Goal: Task Accomplishment & Management: Use online tool/utility

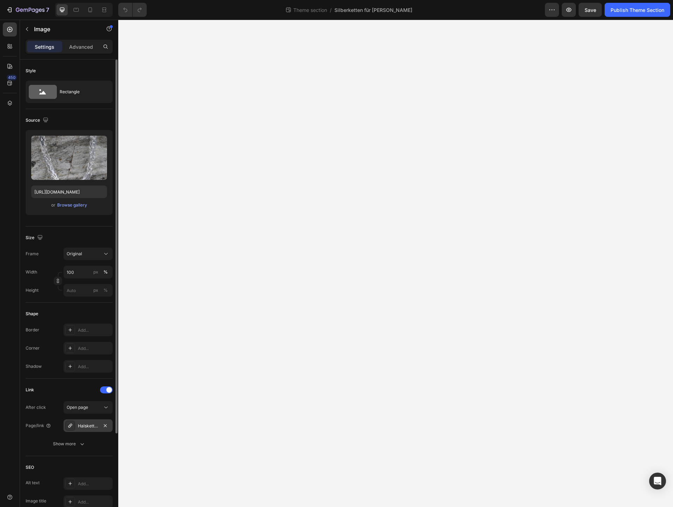
click at [88, 426] on div "Halsketten-aus-silber" at bounding box center [88, 426] width 20 height 6
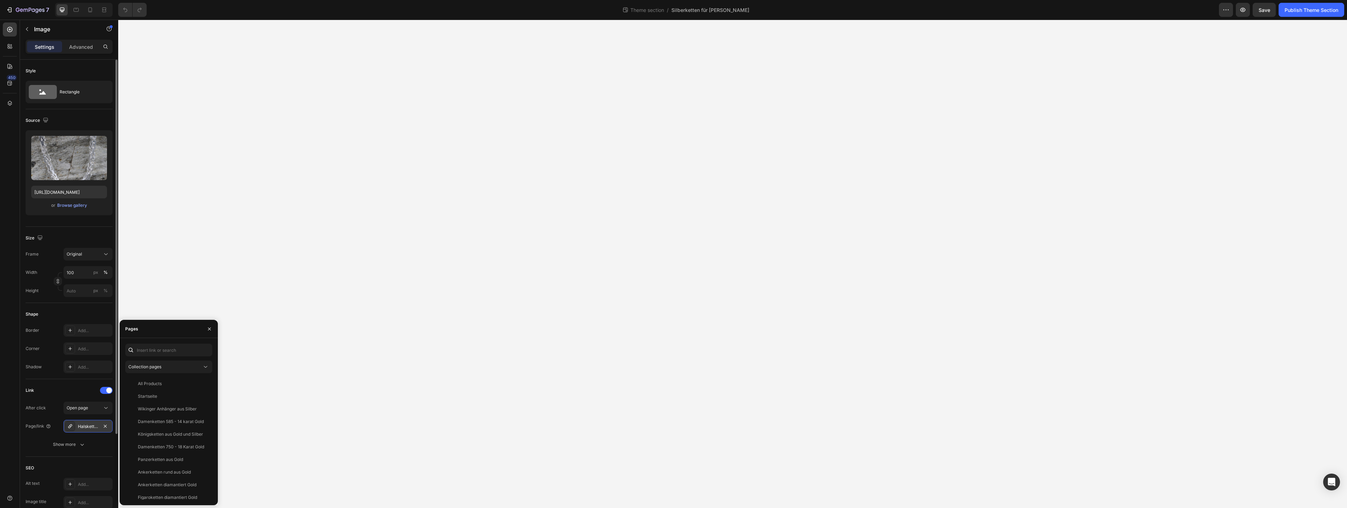
click at [86, 427] on div "Halsketten-aus-silber" at bounding box center [88, 426] width 20 height 6
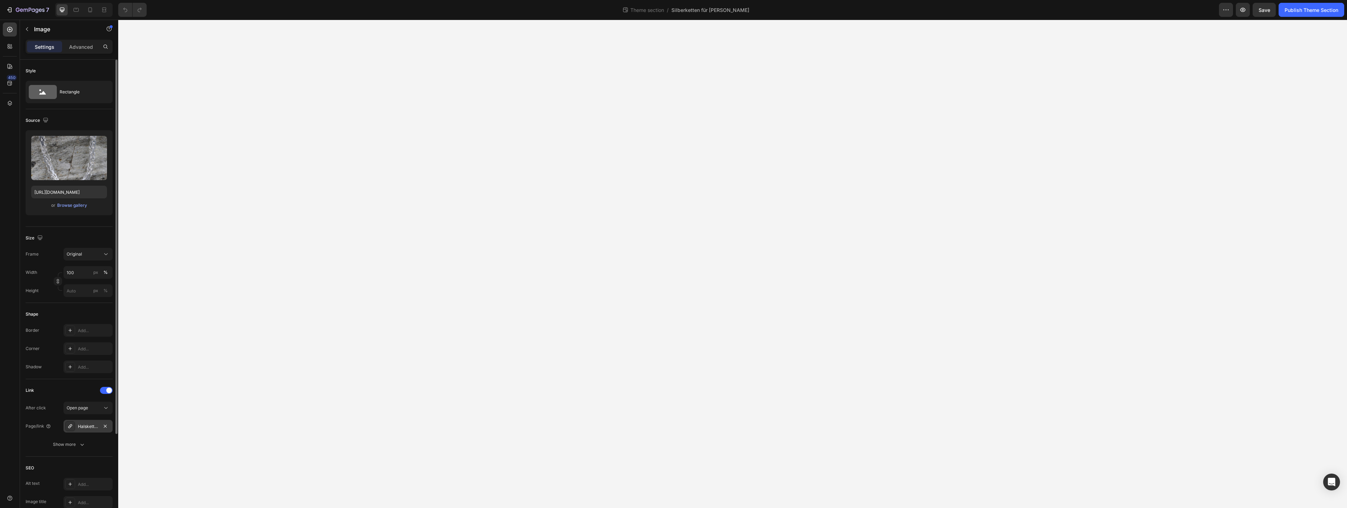
click at [89, 424] on div "Halsketten-aus-silber" at bounding box center [88, 426] width 20 height 6
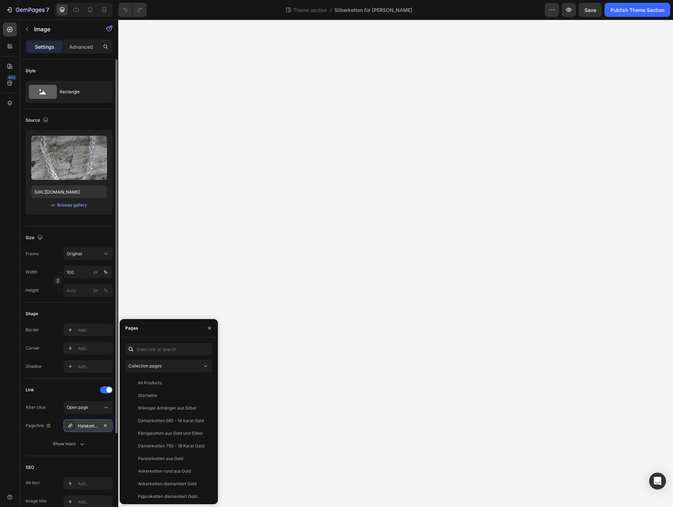
click at [86, 426] on div "Halsketten-aus-silber" at bounding box center [88, 426] width 20 height 6
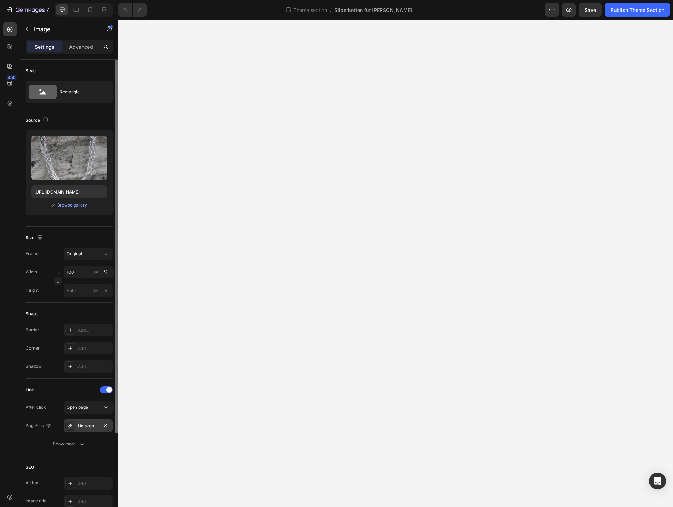
click at [86, 426] on div "Halsketten-aus-silber" at bounding box center [88, 426] width 20 height 6
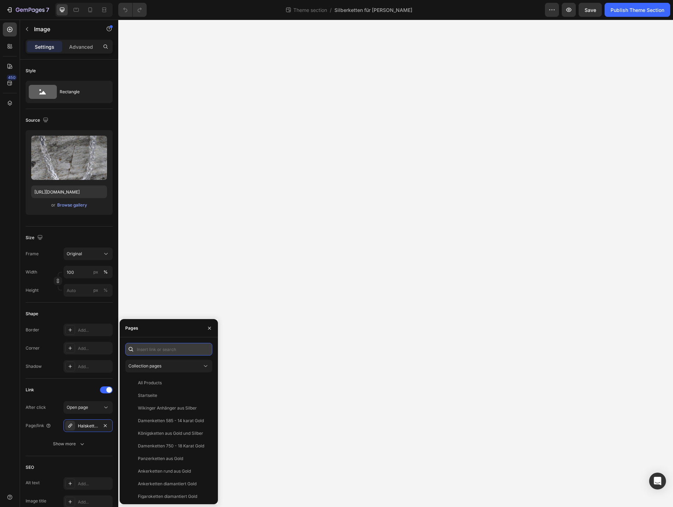
click at [157, 350] on input "text" at bounding box center [168, 349] width 87 height 13
type input "halsketten"
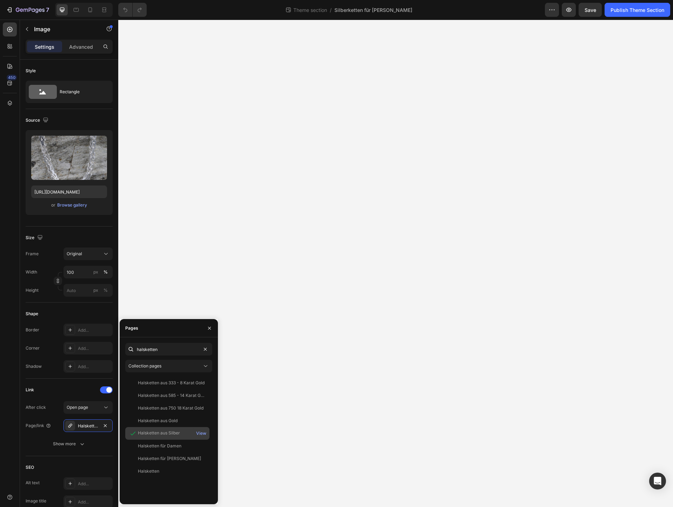
click at [163, 434] on div "Halsketten aus Silber" at bounding box center [159, 433] width 42 height 6
click at [147, 435] on div "Halsketten aus Silber" at bounding box center [159, 433] width 42 height 6
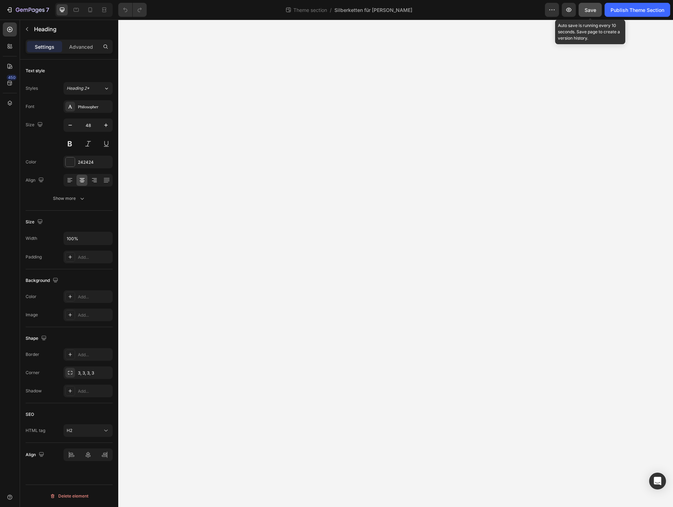
click at [586, 9] on span "Save" at bounding box center [591, 10] width 12 height 6
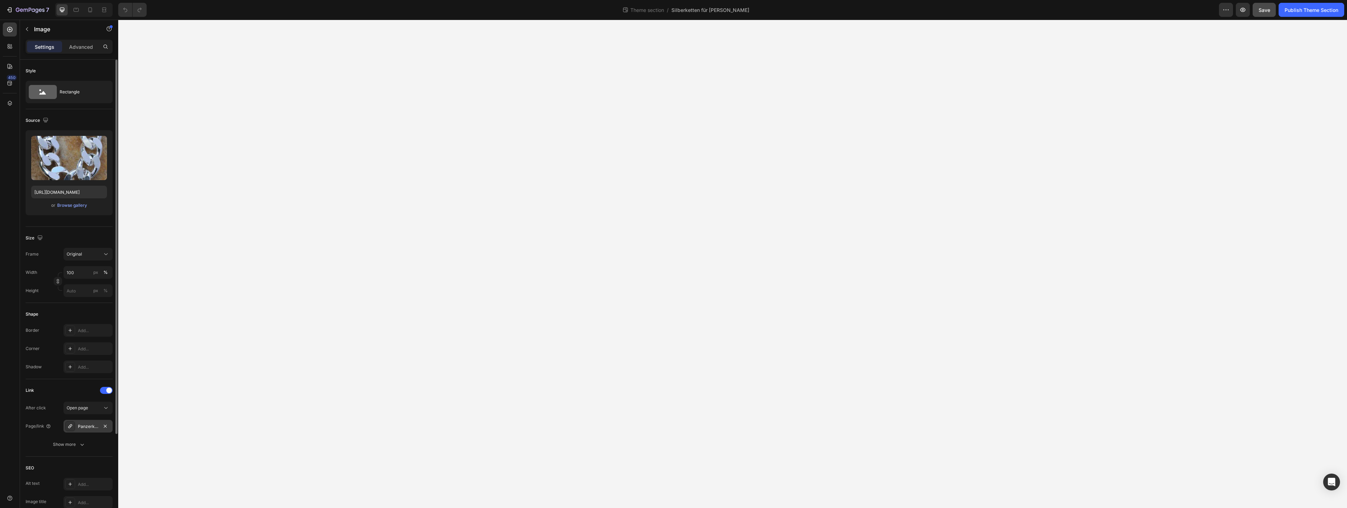
click at [83, 427] on div "Panzerketten-aus-silber" at bounding box center [88, 426] width 20 height 6
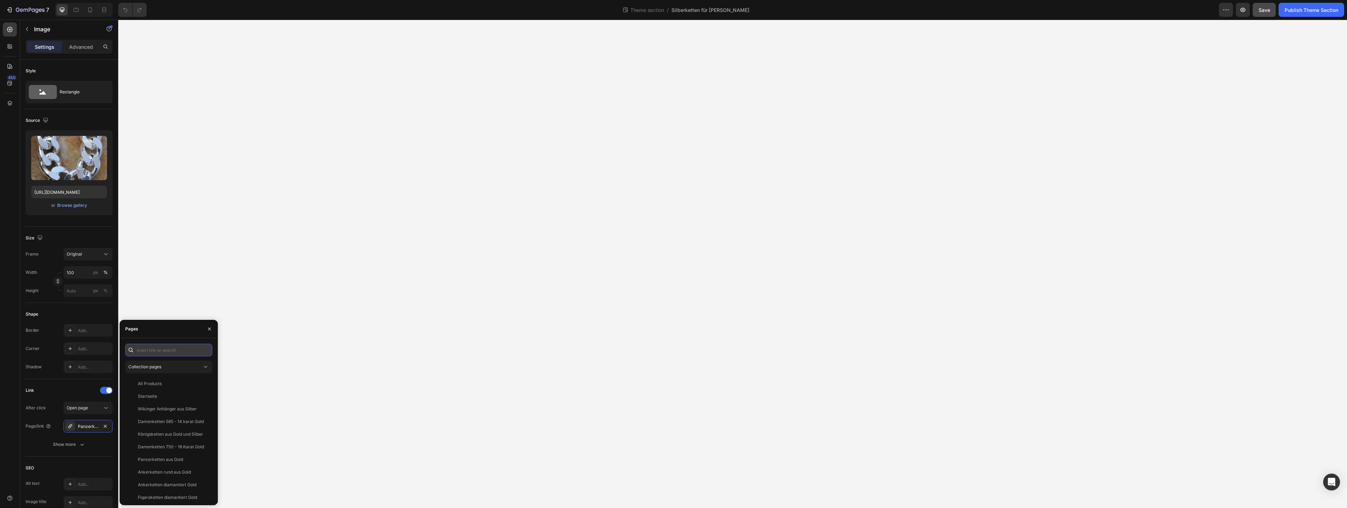
click at [152, 351] on input "text" at bounding box center [168, 349] width 87 height 13
type input "pan"
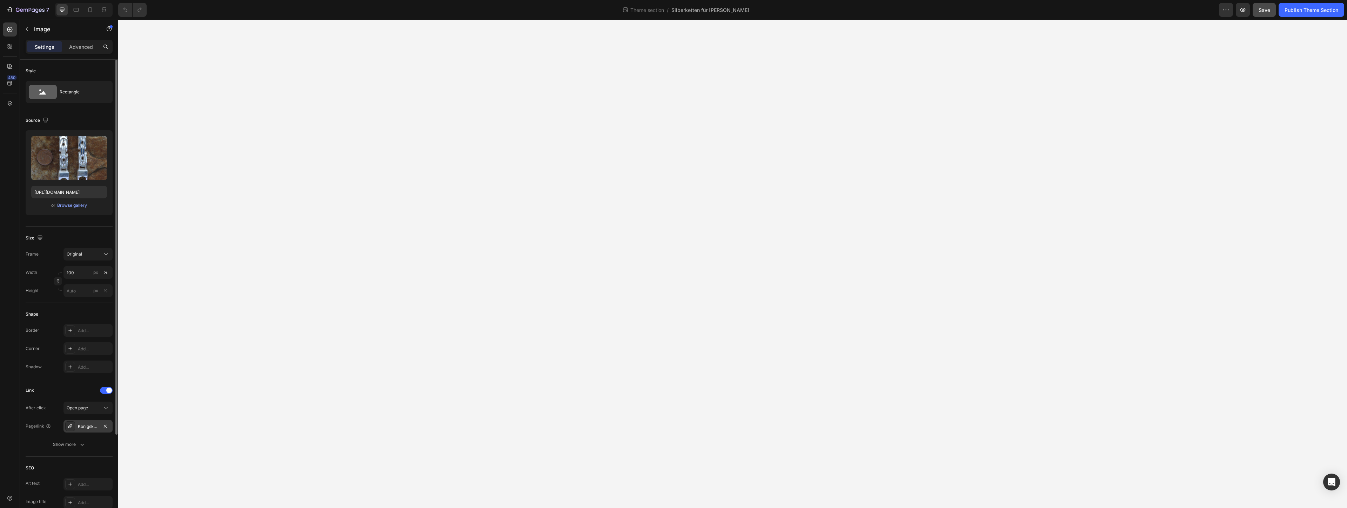
click at [86, 424] on div "Konigsketten-aus-silber" at bounding box center [88, 426] width 20 height 6
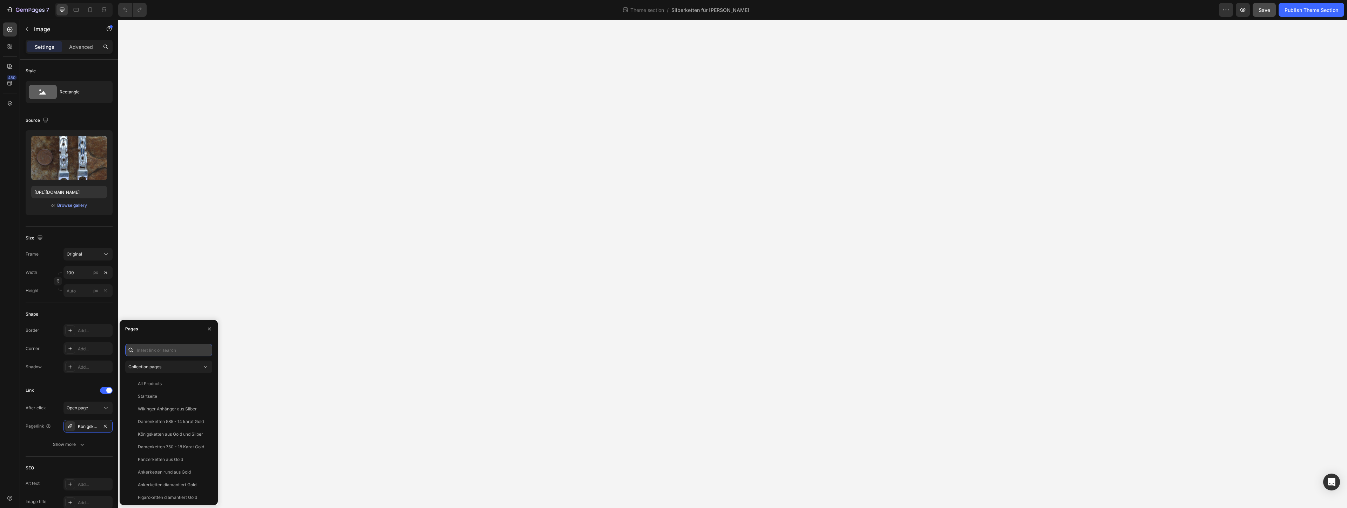
click at [175, 348] on input "text" at bounding box center [168, 349] width 87 height 13
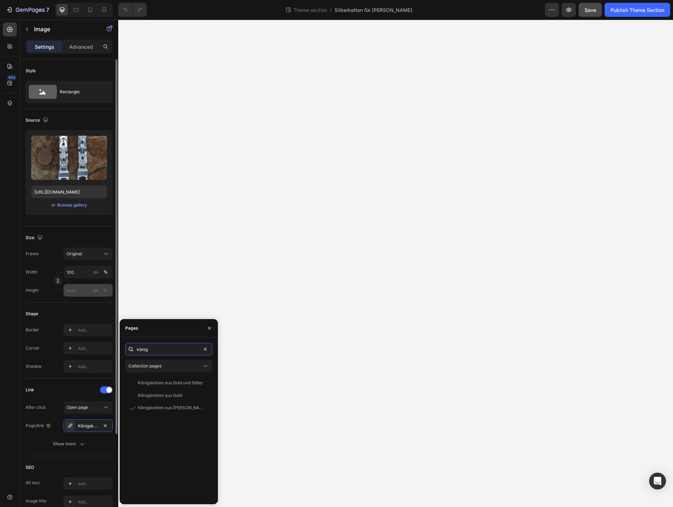
type input "könig"
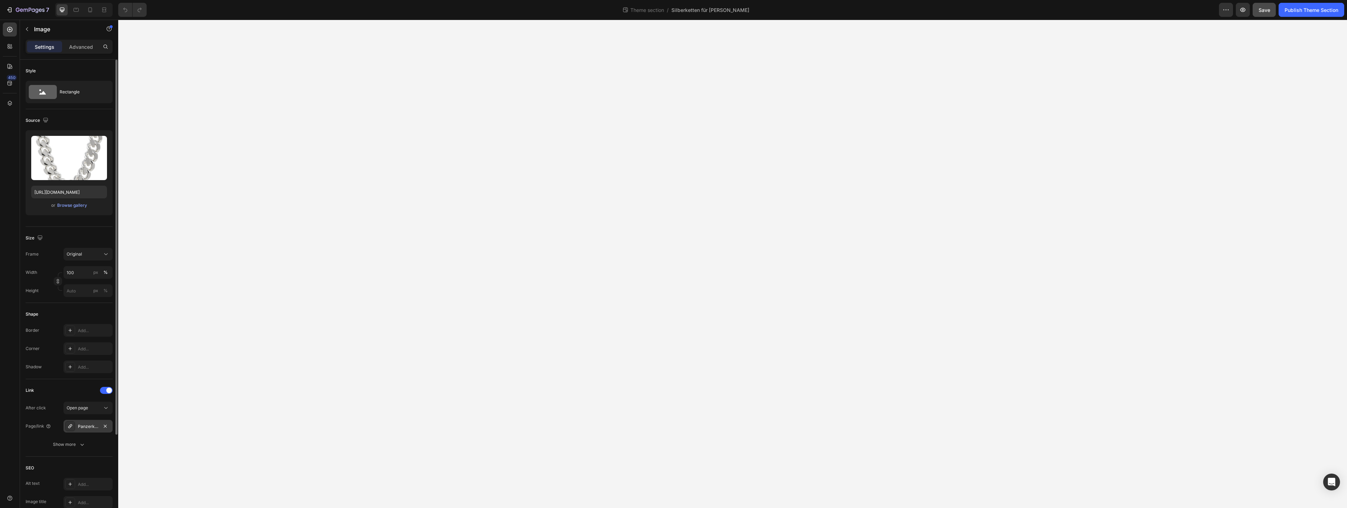
click at [68, 424] on icon at bounding box center [70, 426] width 6 height 6
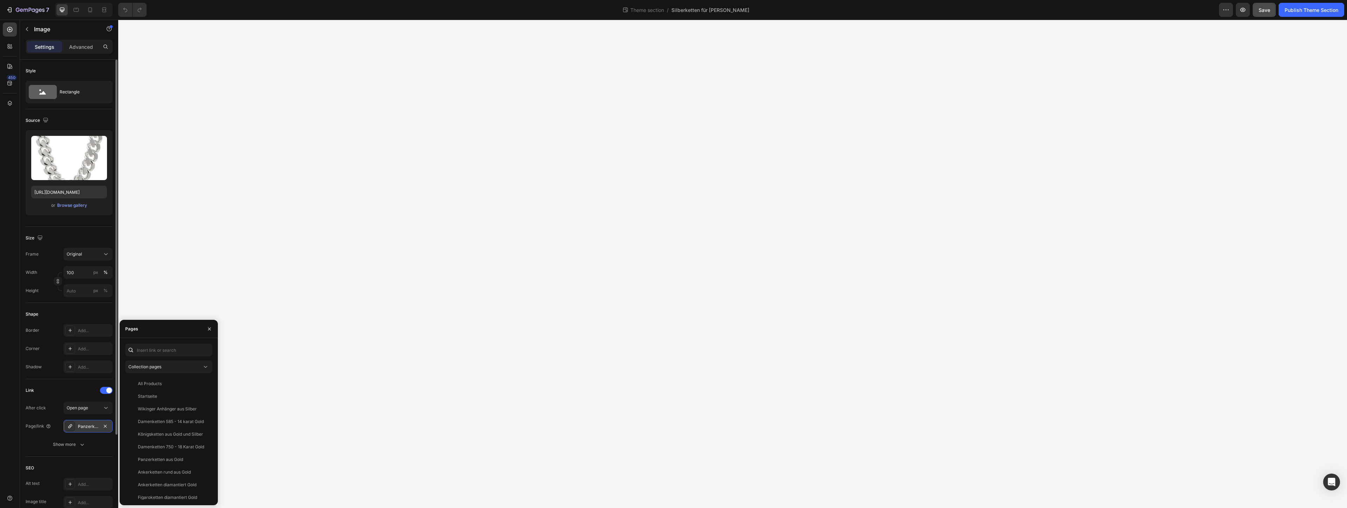
click at [68, 424] on icon at bounding box center [70, 426] width 6 height 6
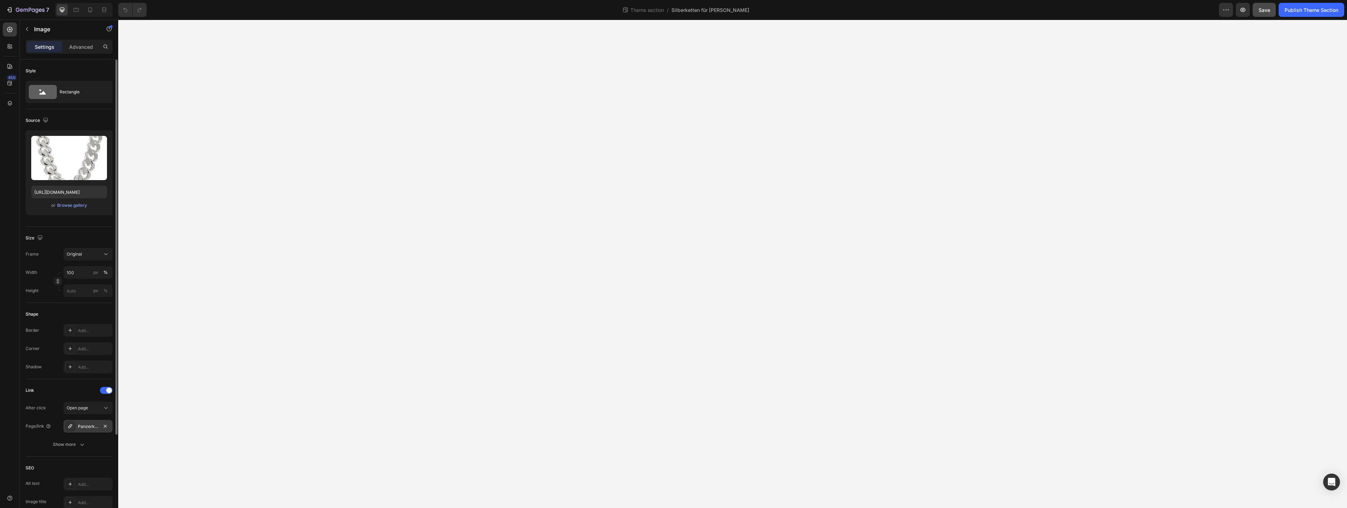
click at [93, 425] on div "Panzerketten-aus-silber" at bounding box center [88, 426] width 20 height 6
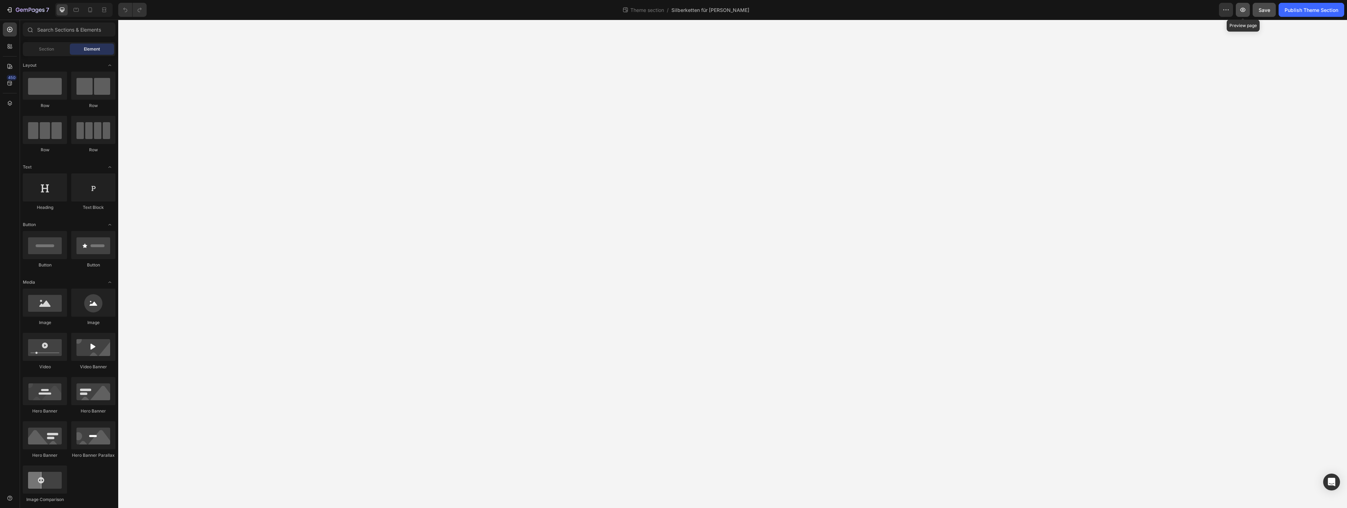
click at [673, 7] on icon "button" at bounding box center [1243, 9] width 7 height 7
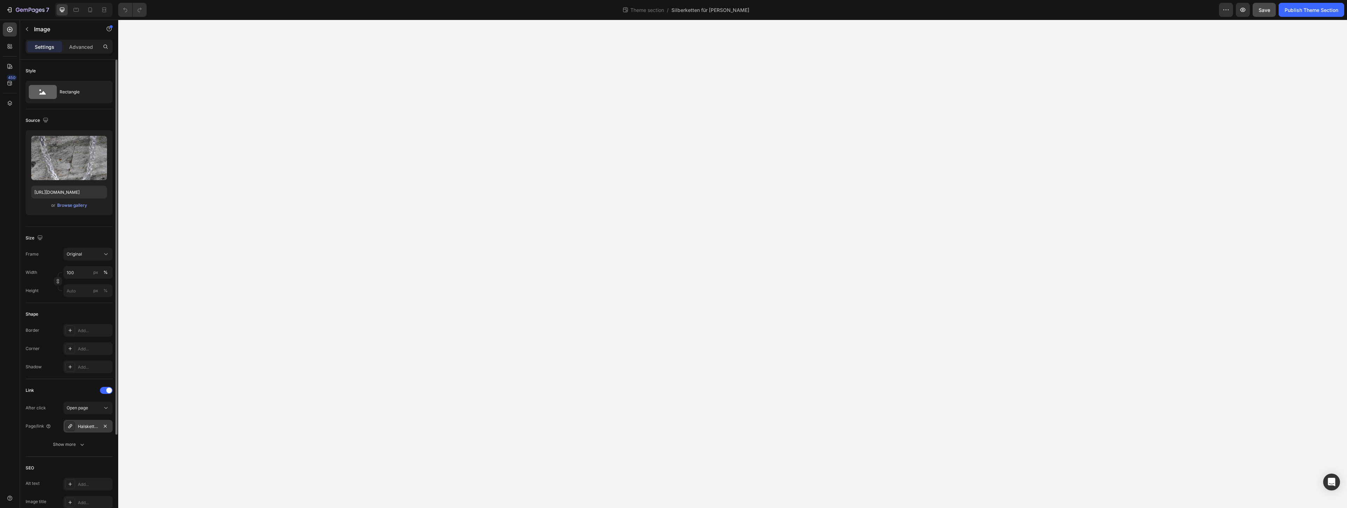
click at [90, 428] on div "Halsketten-aus-silber" at bounding box center [88, 426] width 20 height 6
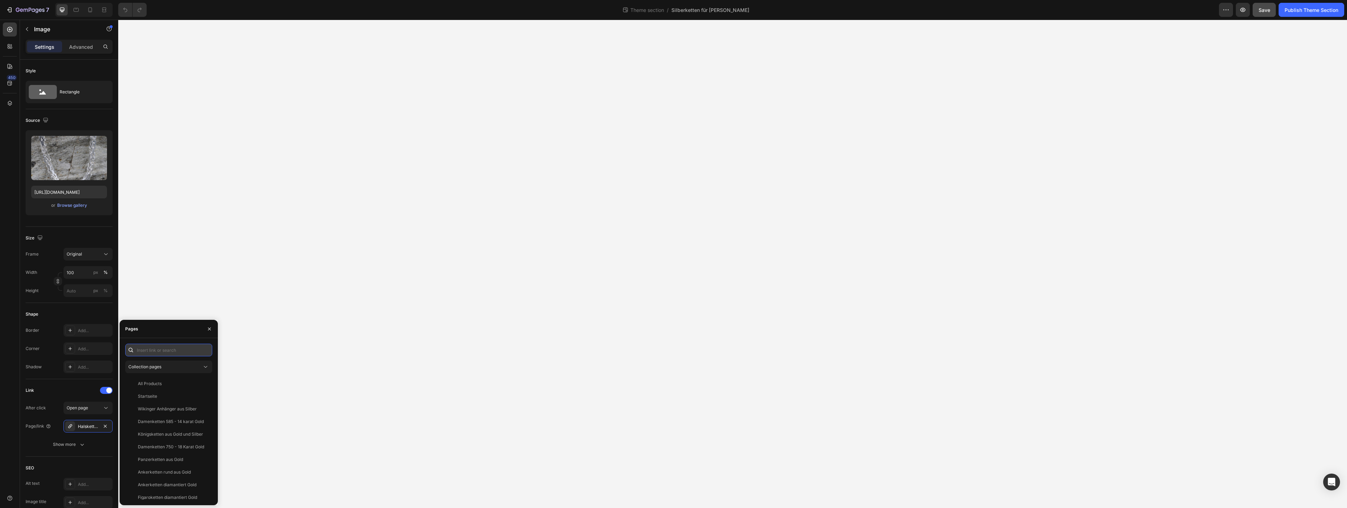
click at [157, 352] on input "text" at bounding box center [168, 349] width 87 height 13
click at [673, 11] on span "Save" at bounding box center [1265, 10] width 12 height 6
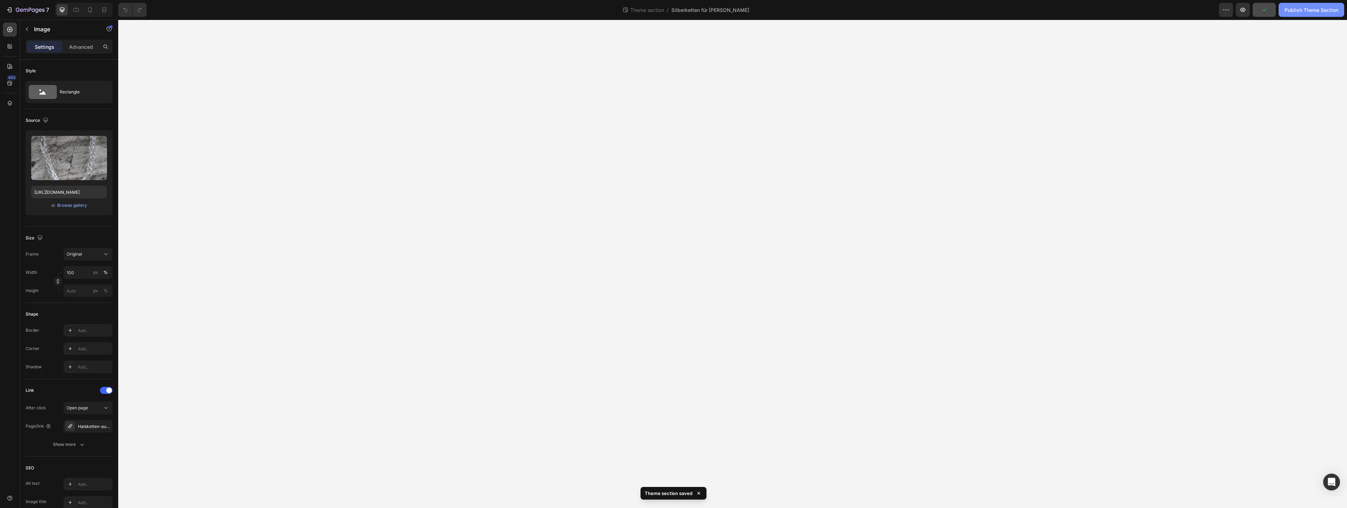
click at [673, 13] on div "Publish Theme Section" at bounding box center [1312, 9] width 54 height 7
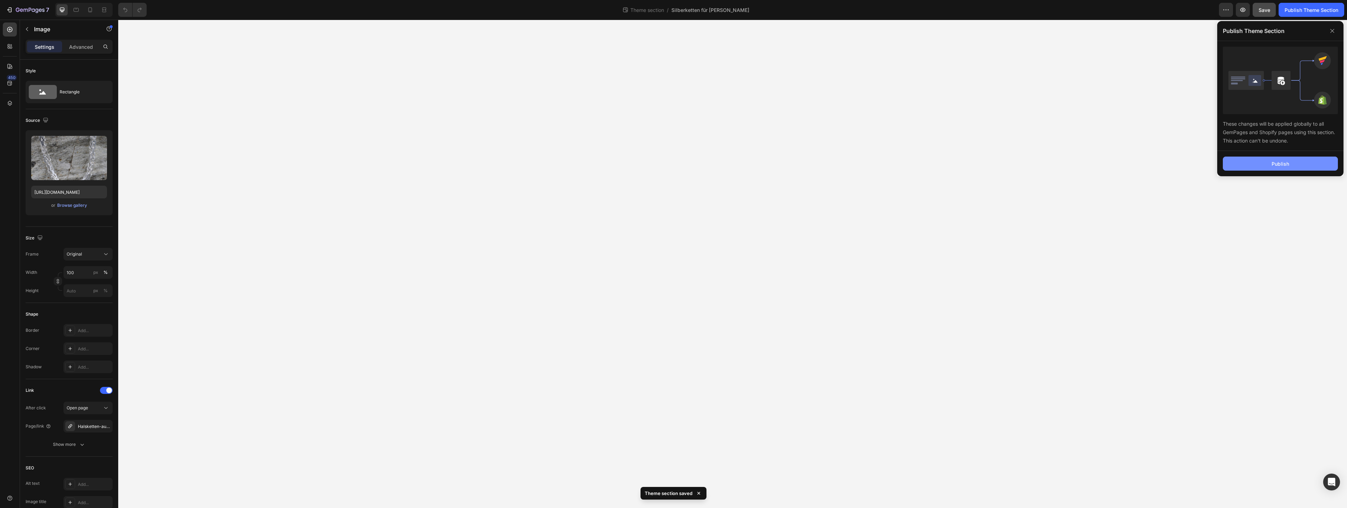
click at [673, 166] on div "Publish" at bounding box center [1281, 163] width 18 height 7
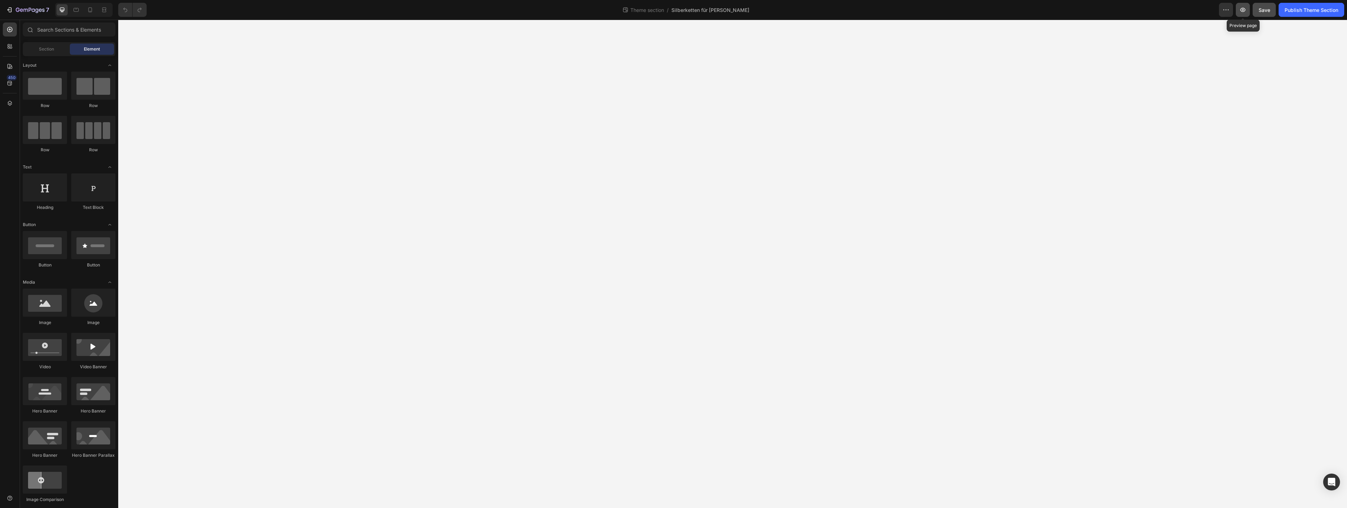
click at [673, 11] on icon "button" at bounding box center [1243, 10] width 5 height 4
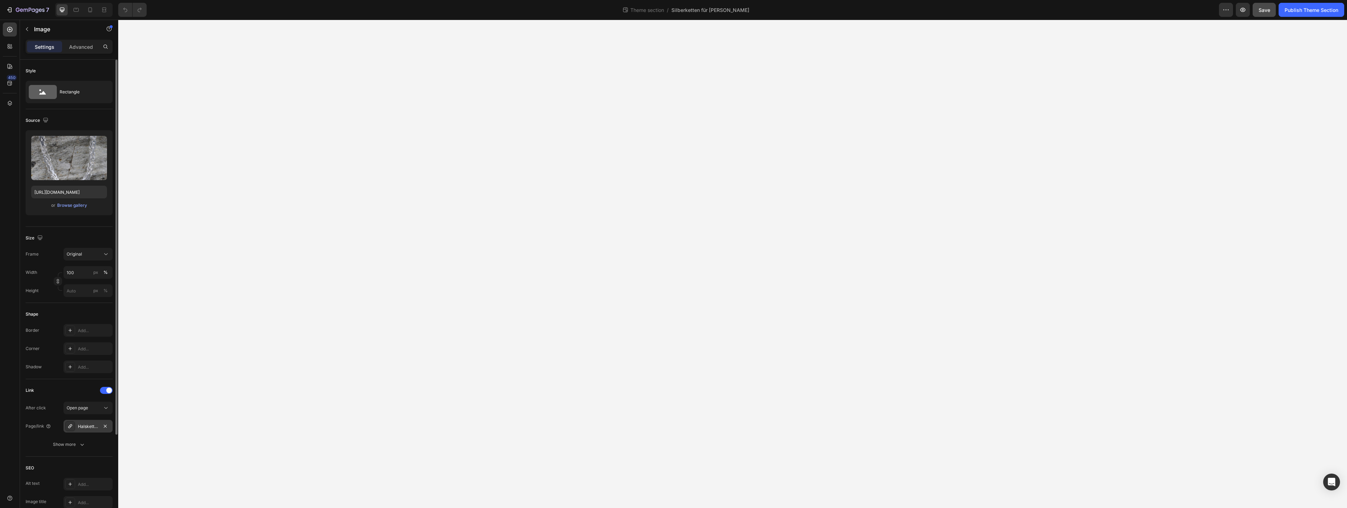
click at [81, 428] on div "Halsketten-aus-silber" at bounding box center [88, 426] width 20 height 6
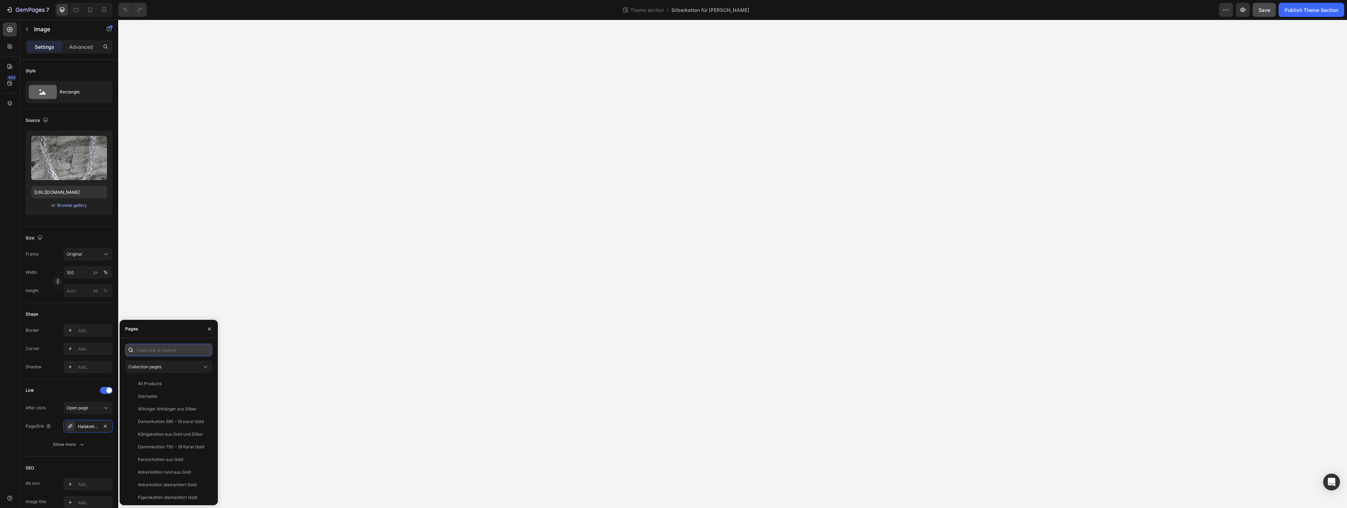
click at [163, 353] on input "text" at bounding box center [168, 349] width 87 height 13
type input "halsketten"
click at [163, 437] on div "Halsketten aus Silber" at bounding box center [159, 433] width 42 height 7
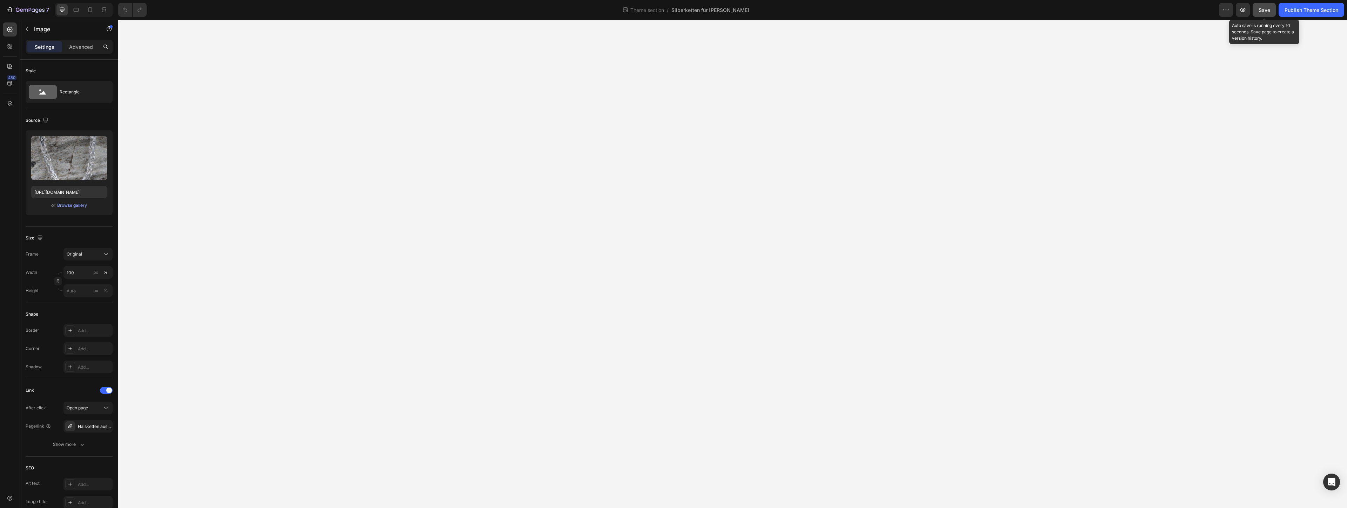
click at [673, 11] on span "Save" at bounding box center [1265, 10] width 12 height 6
click at [89, 426] on div "Halsketten aus Silber" at bounding box center [88, 426] width 20 height 6
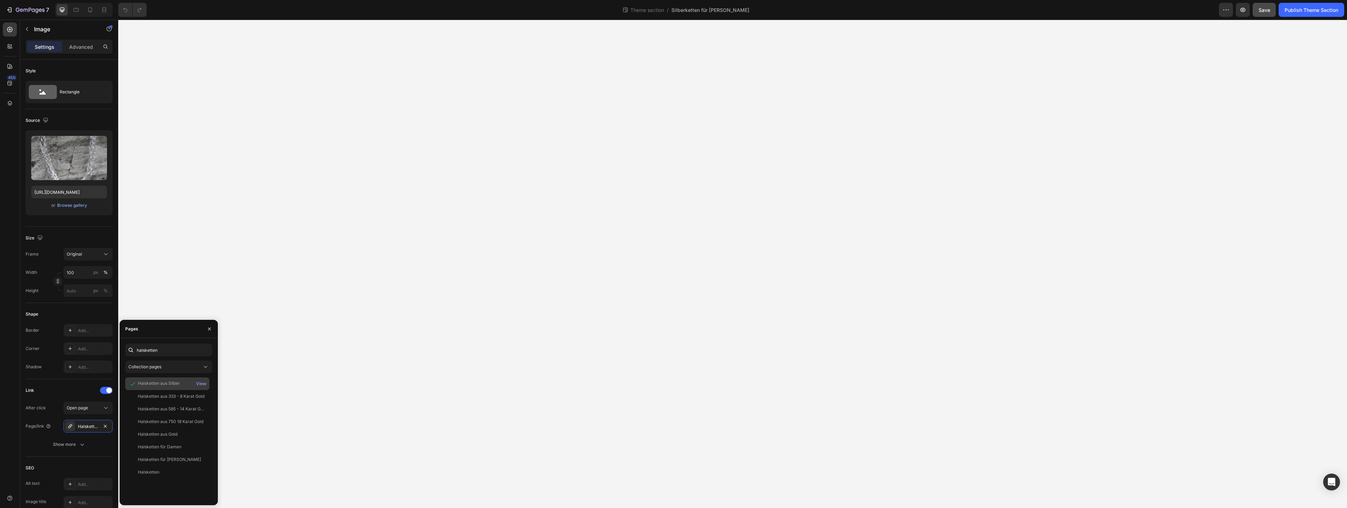
click at [154, 382] on div "Halsketten aus Silber" at bounding box center [159, 383] width 42 height 6
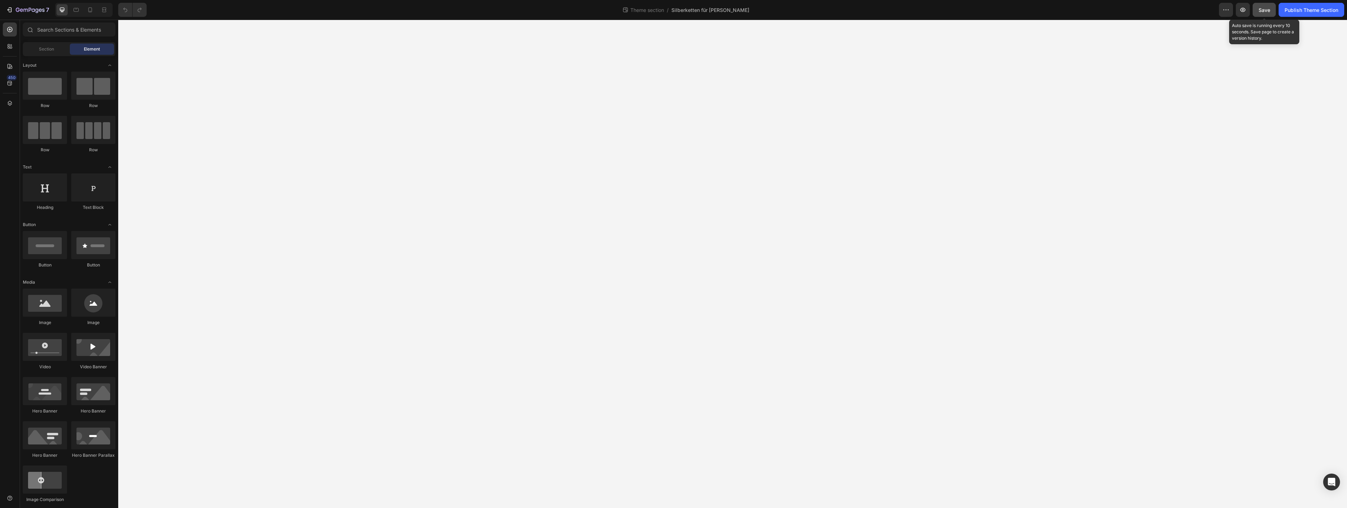
click at [673, 9] on span "Save" at bounding box center [1265, 10] width 12 height 6
click at [673, 11] on div "Publish Theme Section" at bounding box center [1312, 9] width 54 height 7
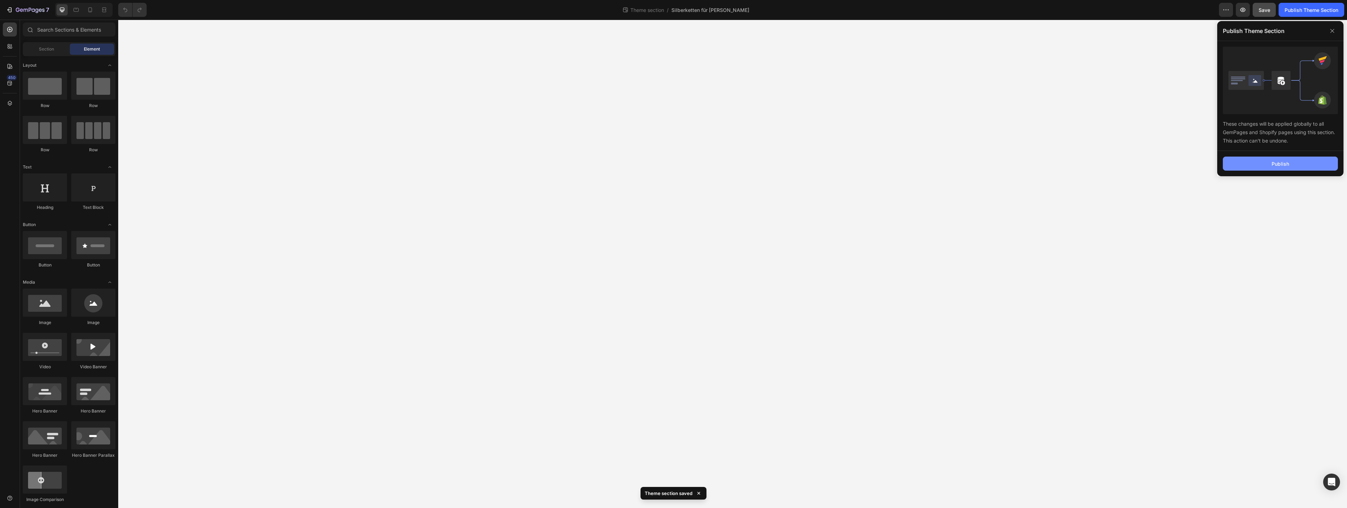
click at [673, 166] on button "Publish" at bounding box center [1280, 163] width 115 height 14
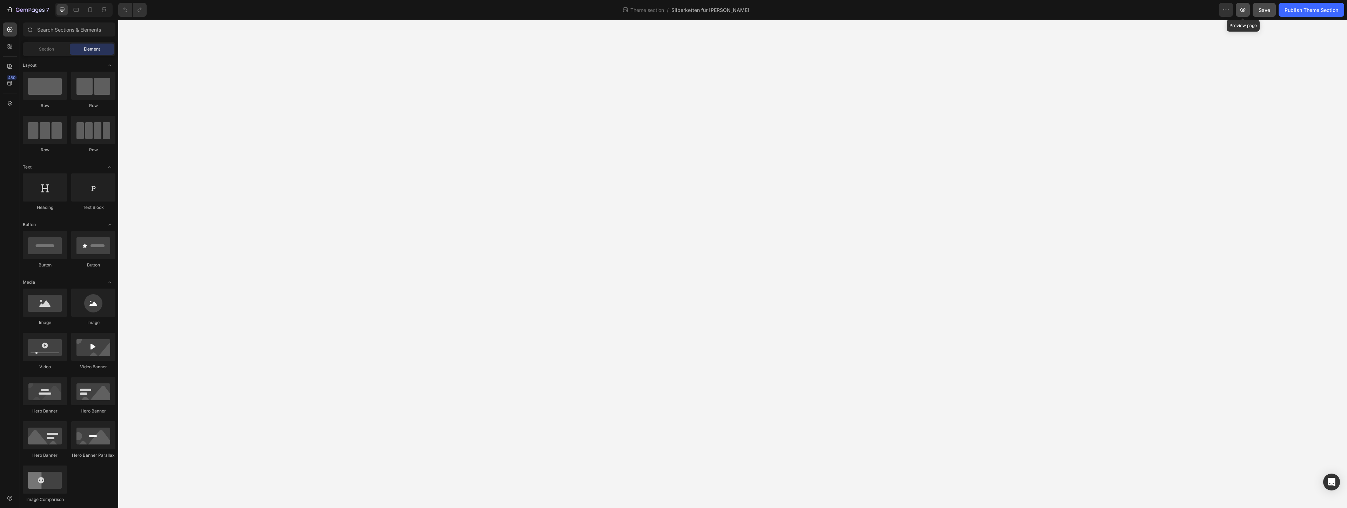
click at [673, 9] on icon "button" at bounding box center [1243, 10] width 5 height 4
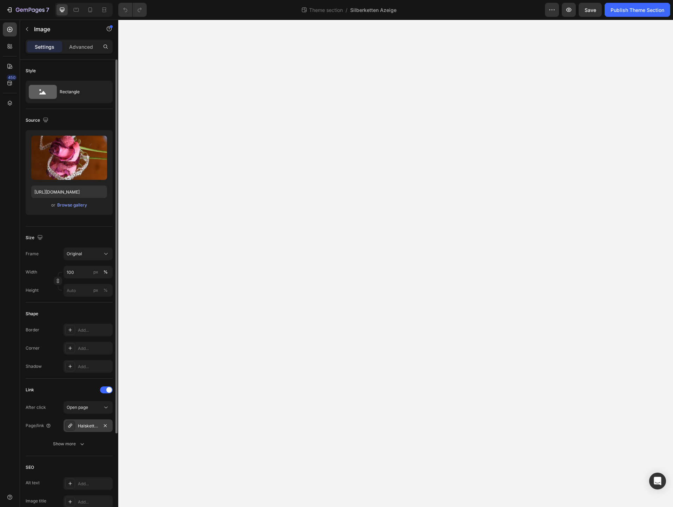
click at [91, 423] on div "Halsketten-aus-silber" at bounding box center [88, 426] width 20 height 6
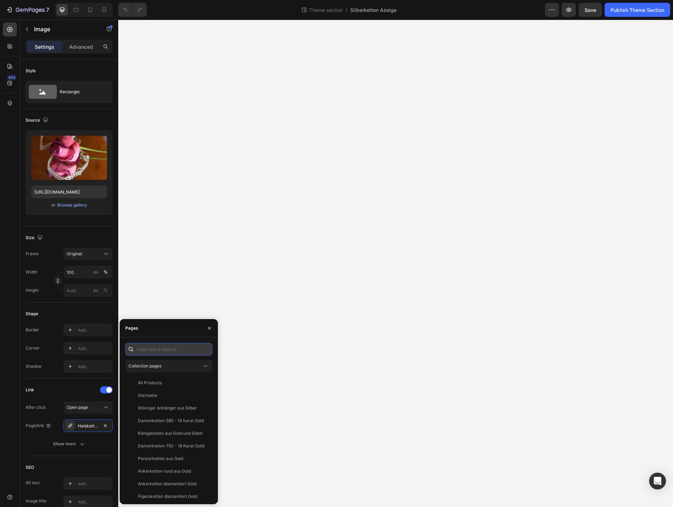
click at [153, 351] on input "text" at bounding box center [168, 349] width 87 height 13
type input "s"
type input "S"
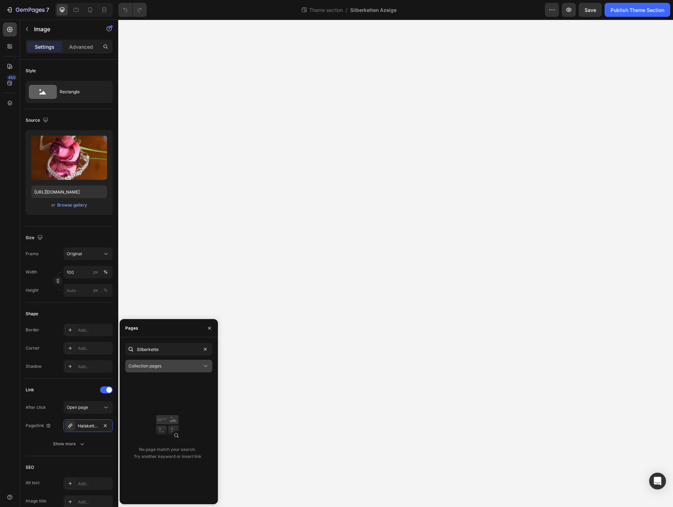
click at [179, 369] on div "Collection pages" at bounding box center [165, 366] width 74 height 6
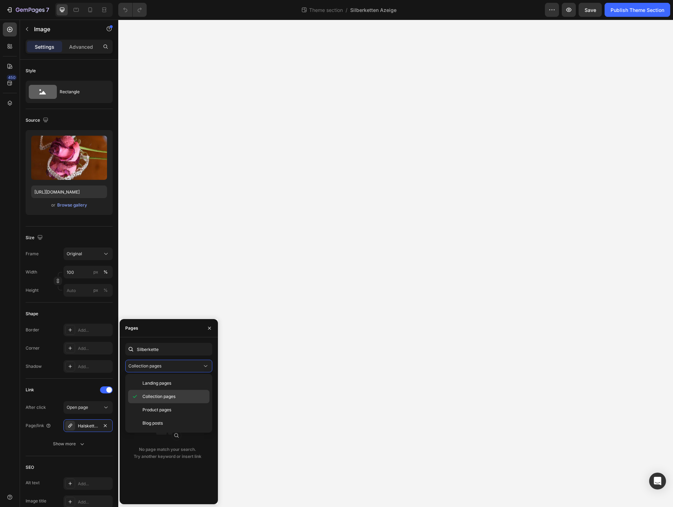
click at [165, 398] on span "Collection pages" at bounding box center [158, 397] width 33 height 6
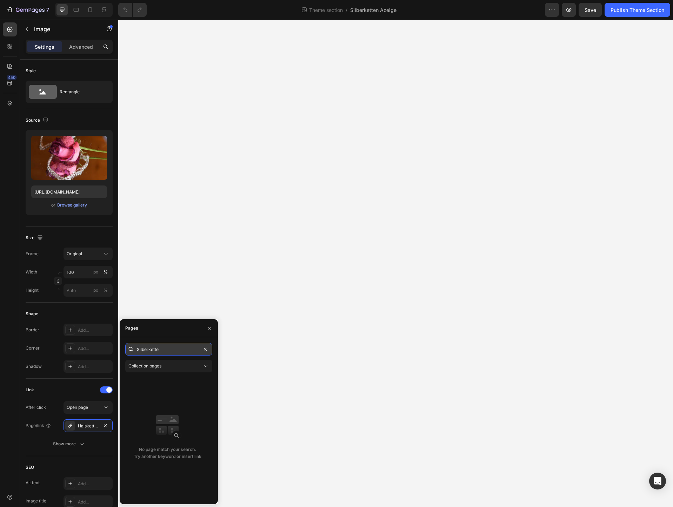
click at [167, 353] on input "Silberkette" at bounding box center [168, 349] width 87 height 13
click at [167, 348] on input "Silberkette" at bounding box center [168, 349] width 87 height 13
click at [166, 349] on input "Silberkette" at bounding box center [168, 349] width 87 height 13
drag, startPoint x: 165, startPoint y: 349, endPoint x: 41, endPoint y: 332, distance: 125.6
click at [125, 343] on input "Silberkette" at bounding box center [168, 349] width 87 height 13
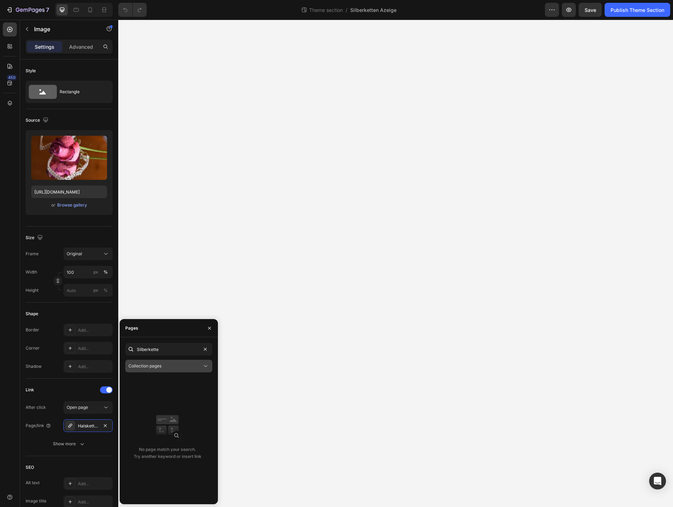
click at [151, 368] on span "Collection pages" at bounding box center [144, 365] width 33 height 5
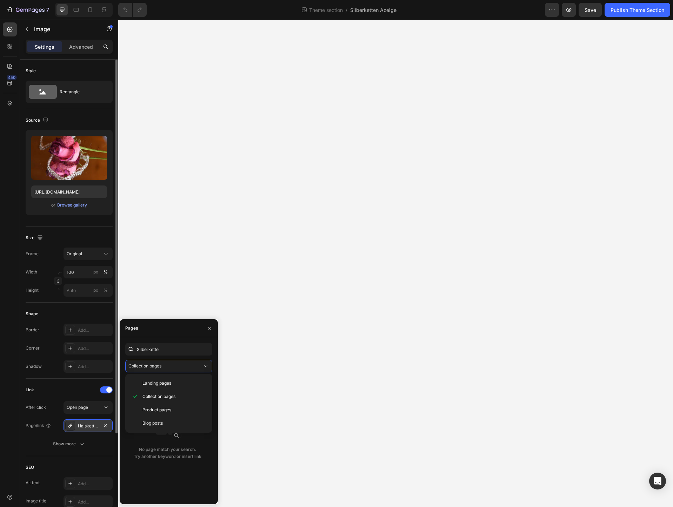
click at [84, 422] on div "Halsketten-aus-silber" at bounding box center [88, 426] width 49 height 13
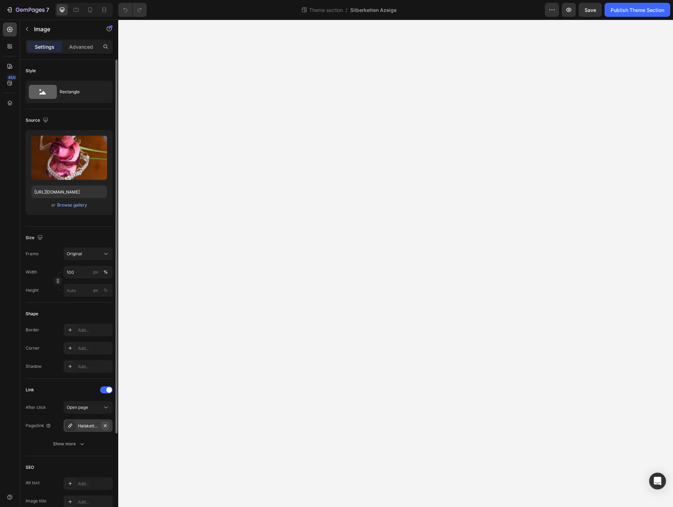
click at [106, 425] on icon "button" at bounding box center [105, 426] width 6 height 6
click at [85, 422] on div "Add..." at bounding box center [88, 426] width 49 height 13
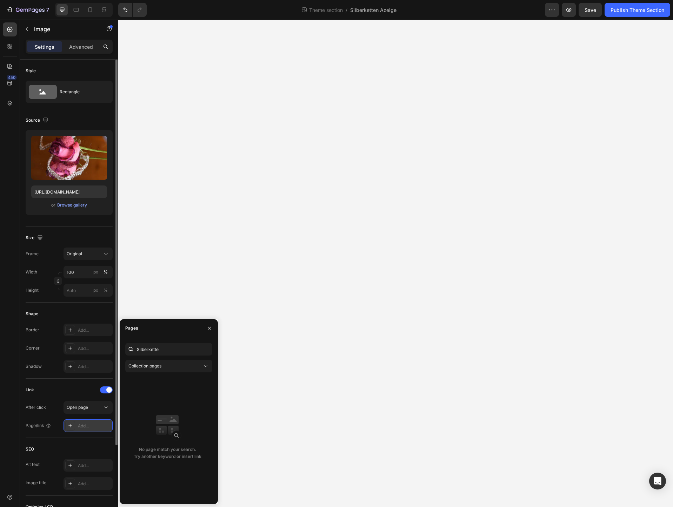
click at [86, 426] on div "Add..." at bounding box center [94, 426] width 33 height 6
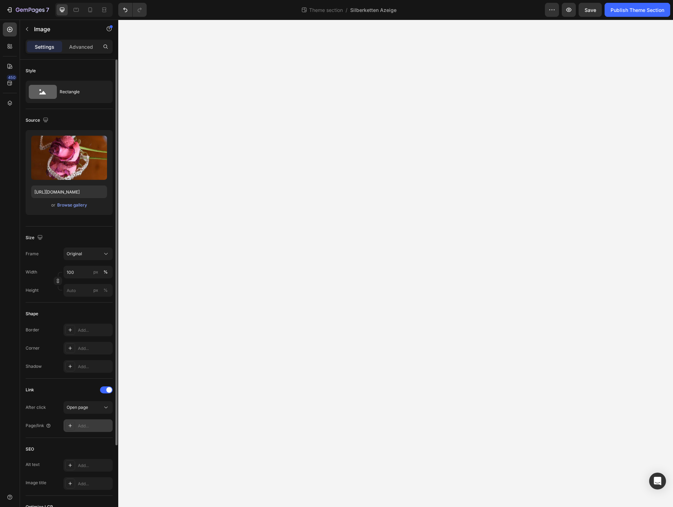
click at [86, 426] on div "Add..." at bounding box center [94, 426] width 33 height 6
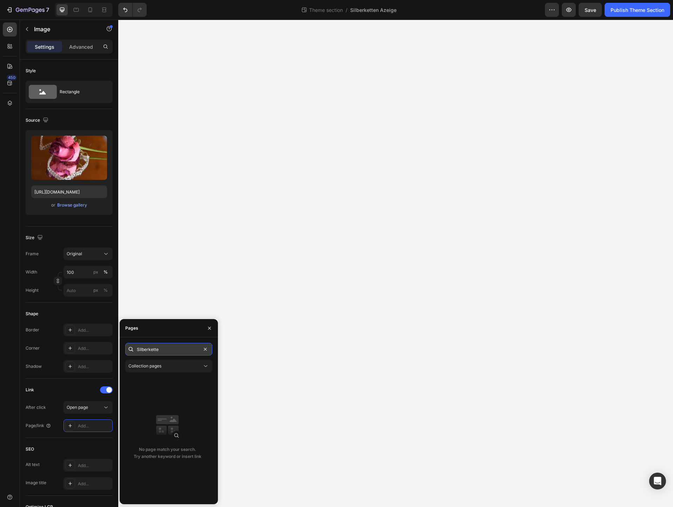
click at [164, 350] on input "Silberkette" at bounding box center [168, 349] width 87 height 13
drag, startPoint x: 167, startPoint y: 351, endPoint x: 51, endPoint y: 337, distance: 117.0
click at [125, 343] on input "Silberkette" at bounding box center [168, 349] width 87 height 13
paste input "https://www.silberketten-goldketten.de/collections/silberketten"
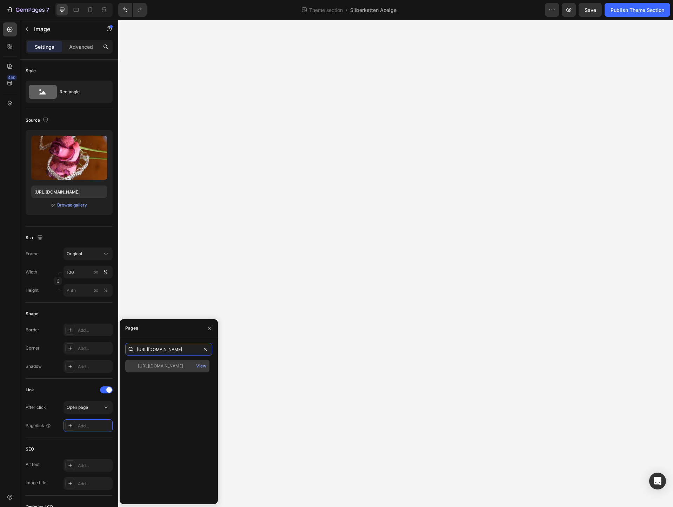
type input "https://www.silberketten-goldketten.de/collections/silberketten"
click at [169, 367] on div "https://www.silberketten-goldketten.de/collections/silberketten" at bounding box center [160, 366] width 45 height 6
click at [201, 366] on div "View" at bounding box center [201, 366] width 10 height 6
click at [207, 329] on icon "button" at bounding box center [210, 329] width 6 height 6
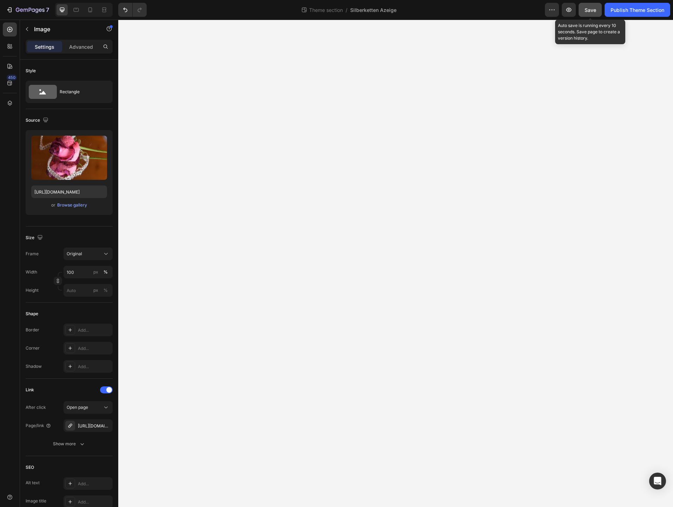
click at [590, 7] on span "Save" at bounding box center [591, 10] width 12 height 6
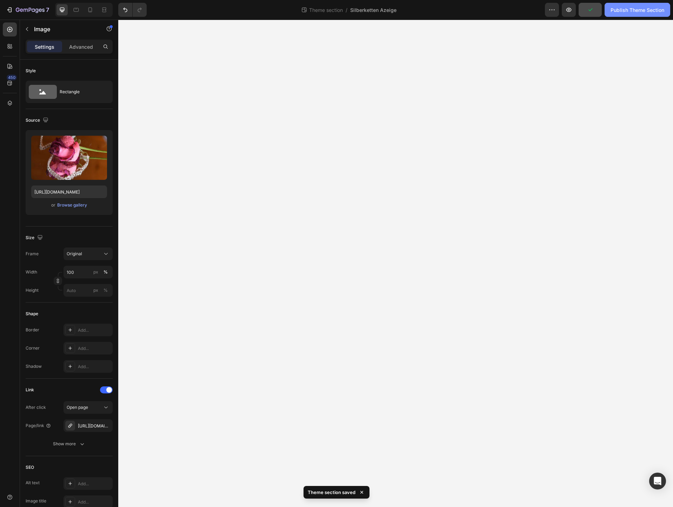
click at [628, 8] on div "Publish Theme Section" at bounding box center [637, 9] width 54 height 7
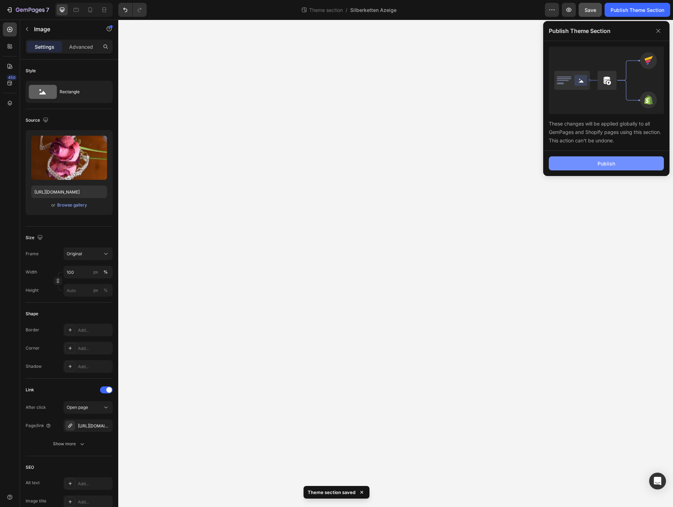
click at [611, 165] on div "Publish" at bounding box center [607, 163] width 18 height 7
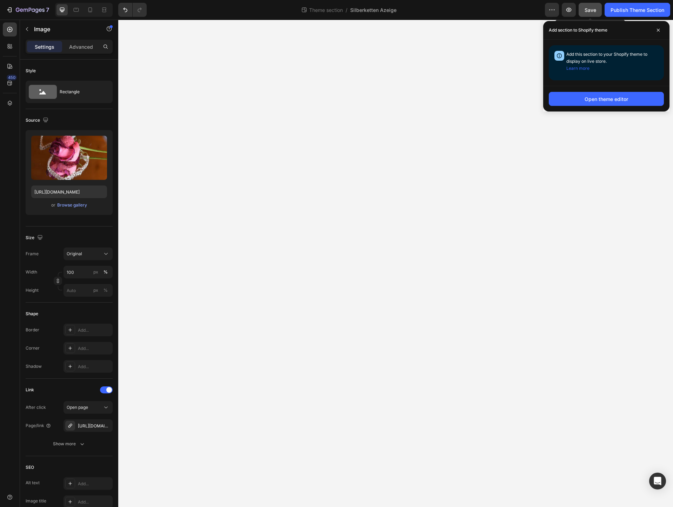
click at [587, 8] on span "Save" at bounding box center [591, 10] width 12 height 6
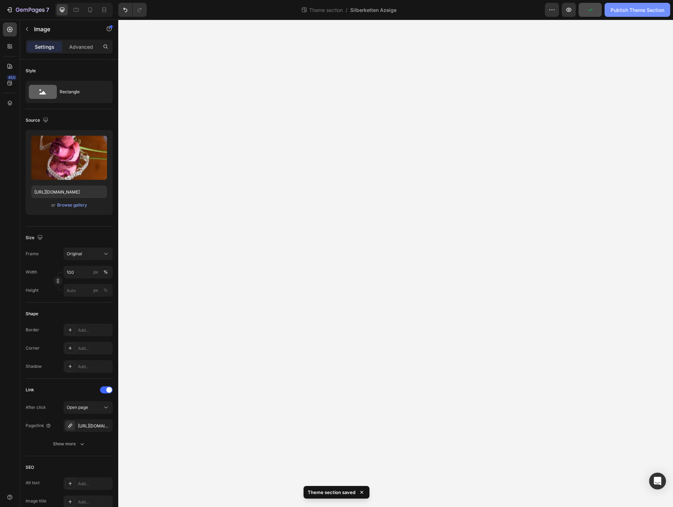
click at [631, 9] on div "Publish Theme Section" at bounding box center [637, 9] width 54 height 7
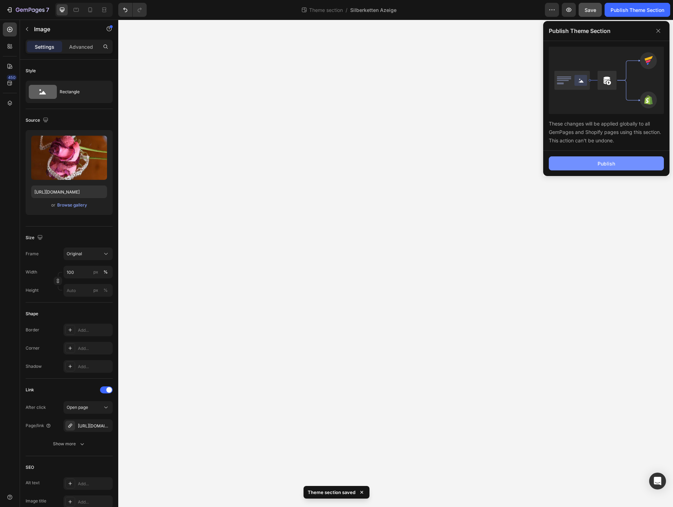
click at [606, 163] on div "Publish" at bounding box center [607, 163] width 18 height 7
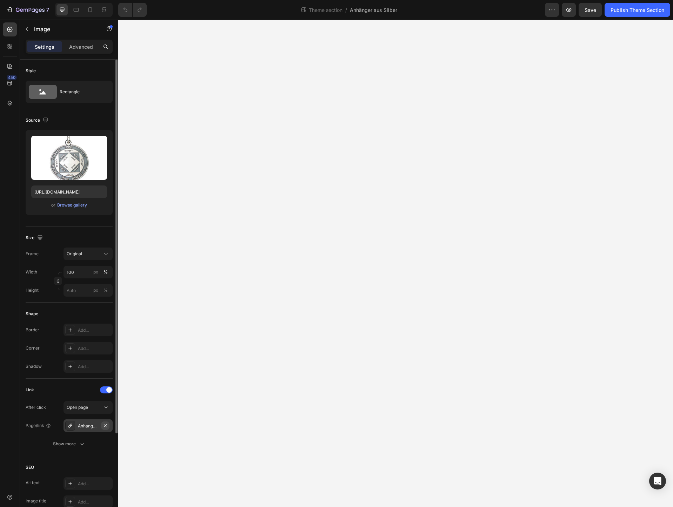
click at [103, 424] on icon "button" at bounding box center [105, 426] width 6 height 6
click at [79, 425] on div "Add..." at bounding box center [94, 426] width 33 height 6
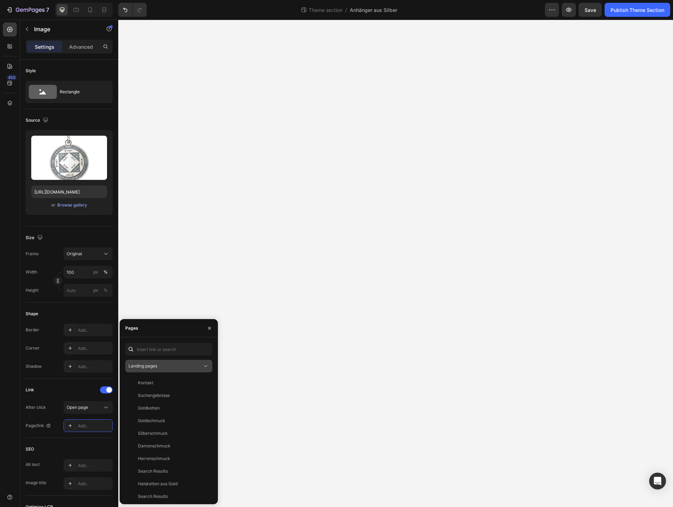
click at [150, 367] on span "Landing pages" at bounding box center [142, 365] width 29 height 5
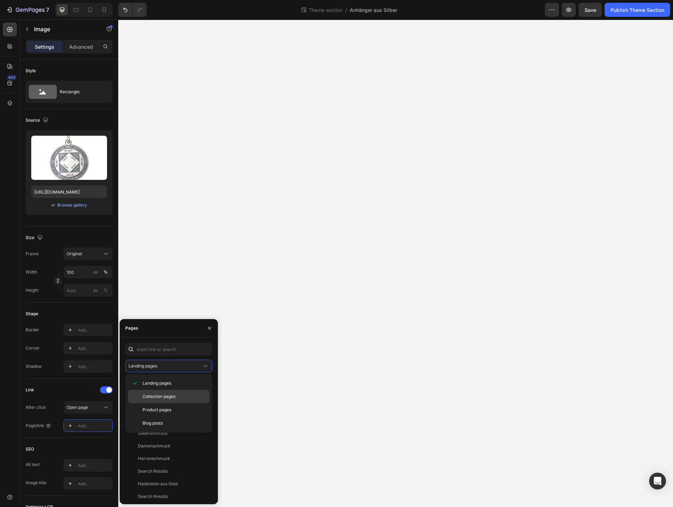
click at [156, 397] on span "Collection pages" at bounding box center [158, 397] width 33 height 6
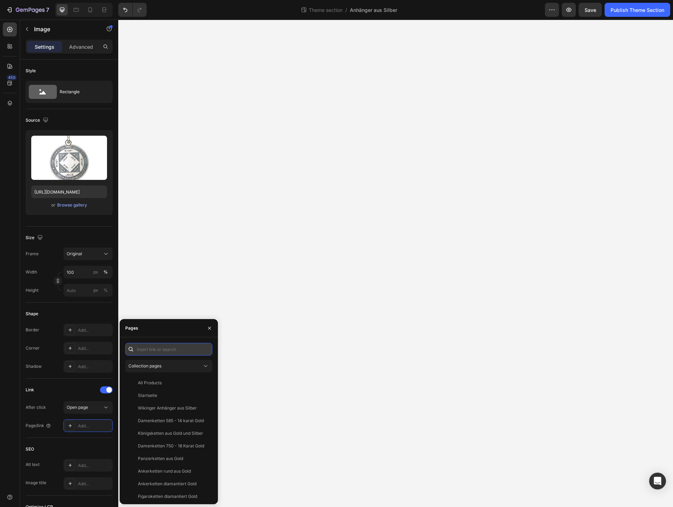
click at [156, 352] on input "text" at bounding box center [168, 349] width 87 height 13
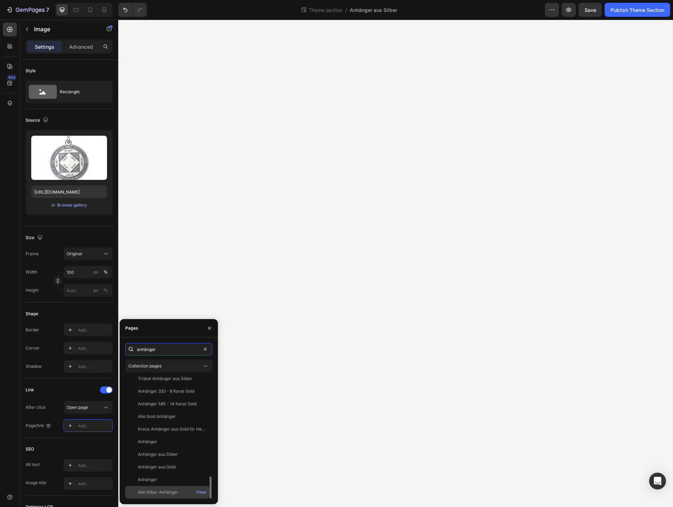
type input "anhänger"
click at [162, 492] on div "Alle Silber Anhänger" at bounding box center [158, 492] width 40 height 6
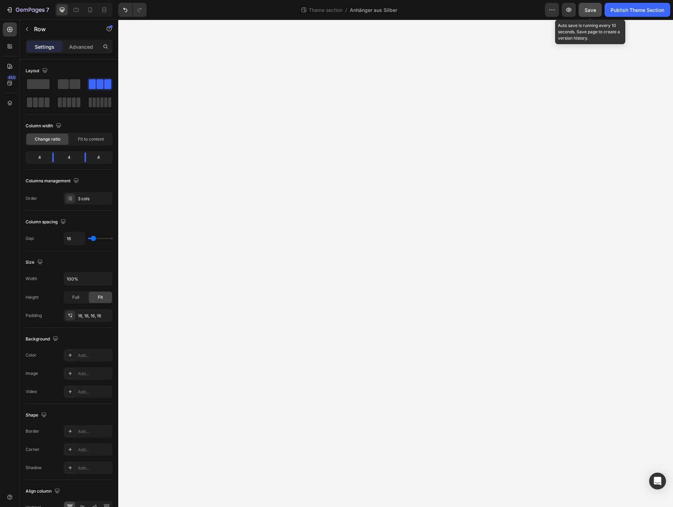
click at [590, 7] on div "Save" at bounding box center [591, 9] width 12 height 7
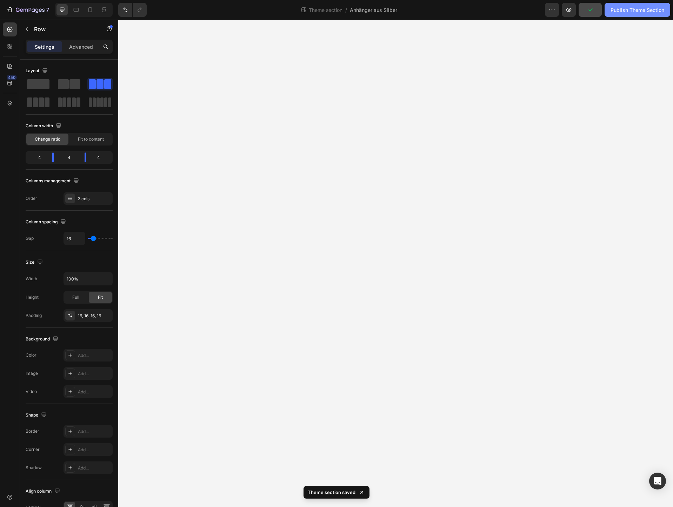
click at [636, 7] on div "Publish Theme Section" at bounding box center [637, 9] width 54 height 7
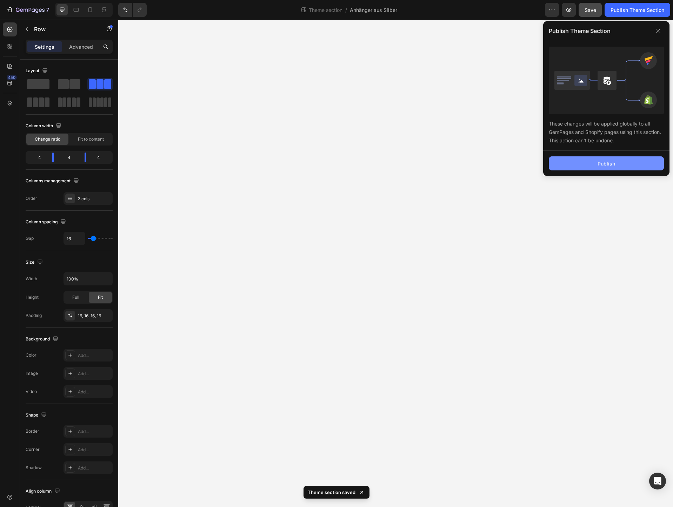
click at [591, 167] on button "Publish" at bounding box center [606, 163] width 115 height 14
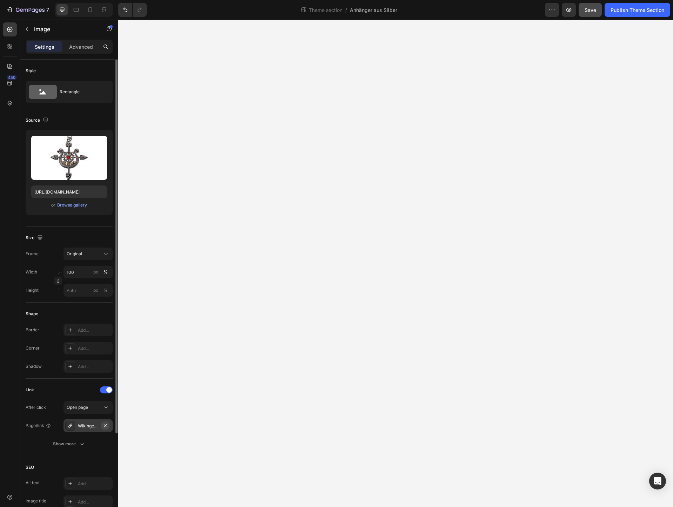
click at [107, 426] on icon "button" at bounding box center [105, 426] width 6 height 6
click at [78, 427] on div "Add..." at bounding box center [88, 426] width 49 height 13
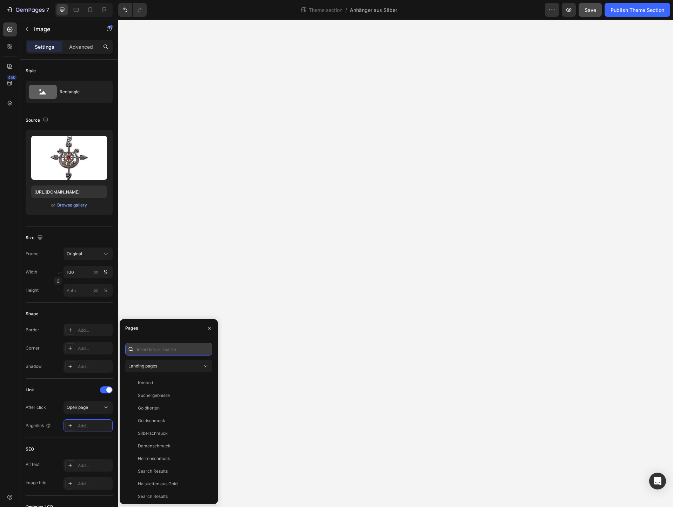
click at [151, 351] on input "text" at bounding box center [168, 349] width 87 height 13
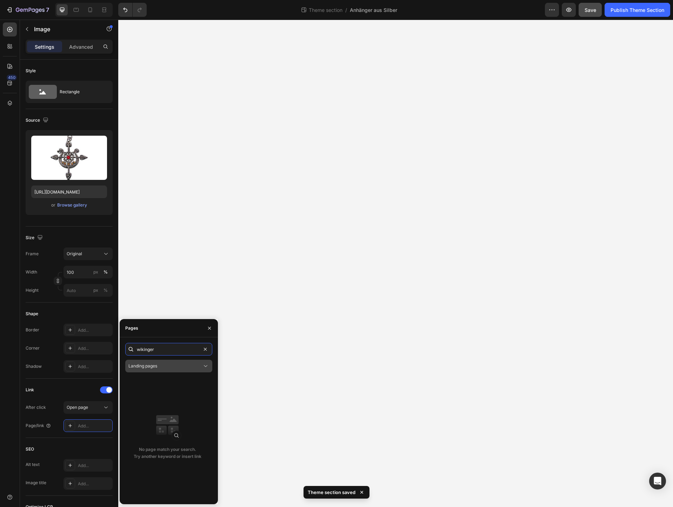
type input "wikinger"
click at [159, 364] on div "Landing pages" at bounding box center [165, 366] width 74 height 6
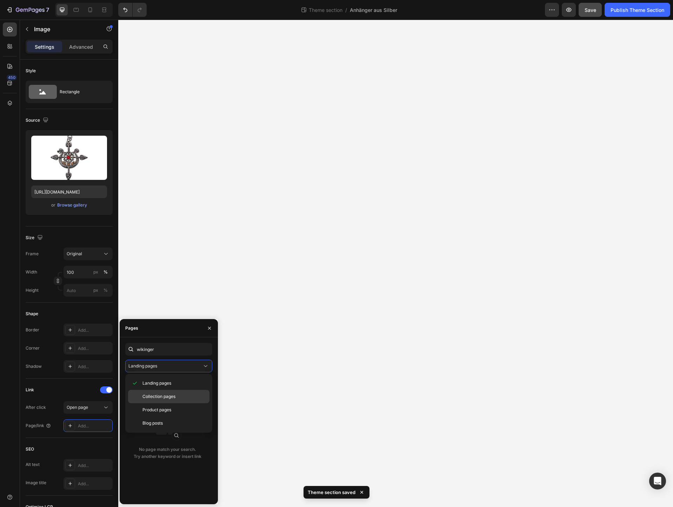
click at [158, 397] on span "Collection pages" at bounding box center [158, 397] width 33 height 6
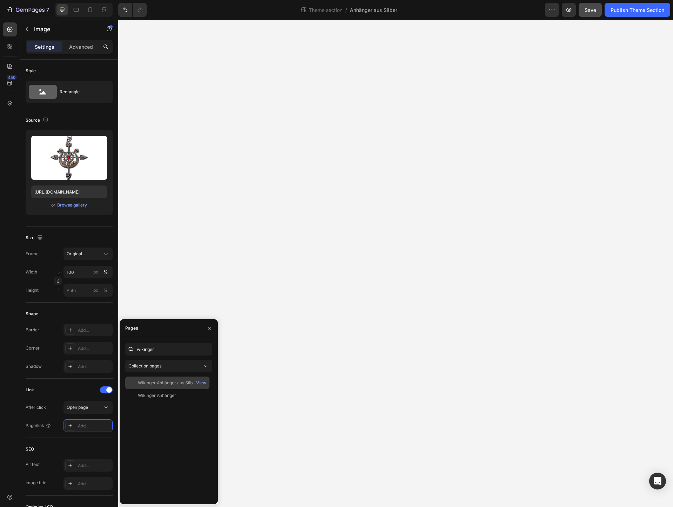
click at [157, 385] on div "Wikinger Anhänger aus Silber" at bounding box center [167, 383] width 59 height 6
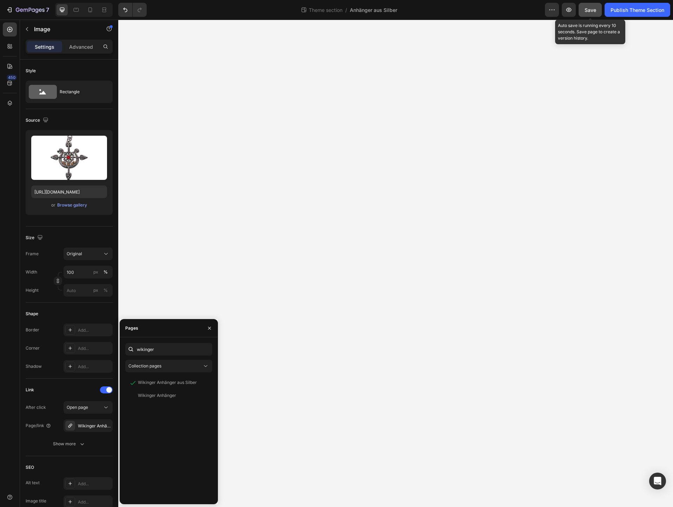
click at [588, 8] on span "Save" at bounding box center [591, 10] width 12 height 6
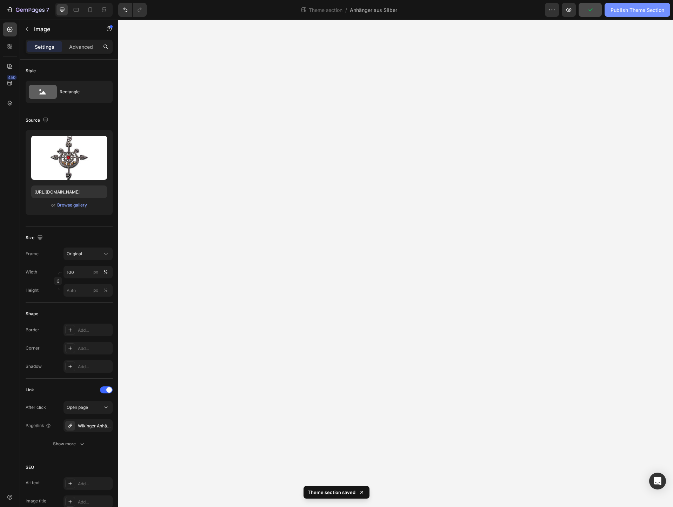
click at [627, 7] on div "Publish Theme Section" at bounding box center [637, 9] width 54 height 7
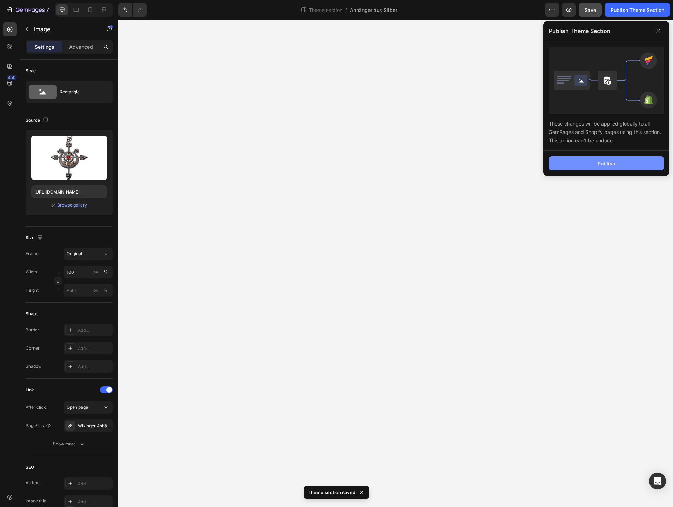
click at [616, 163] on button "Publish" at bounding box center [606, 163] width 115 height 14
